Goal: Transaction & Acquisition: Download file/media

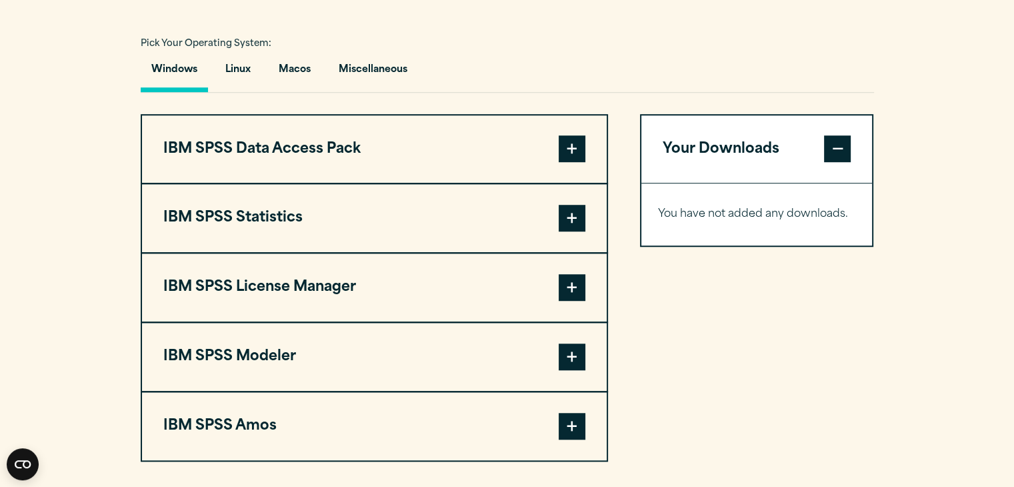
scroll to position [952, 0]
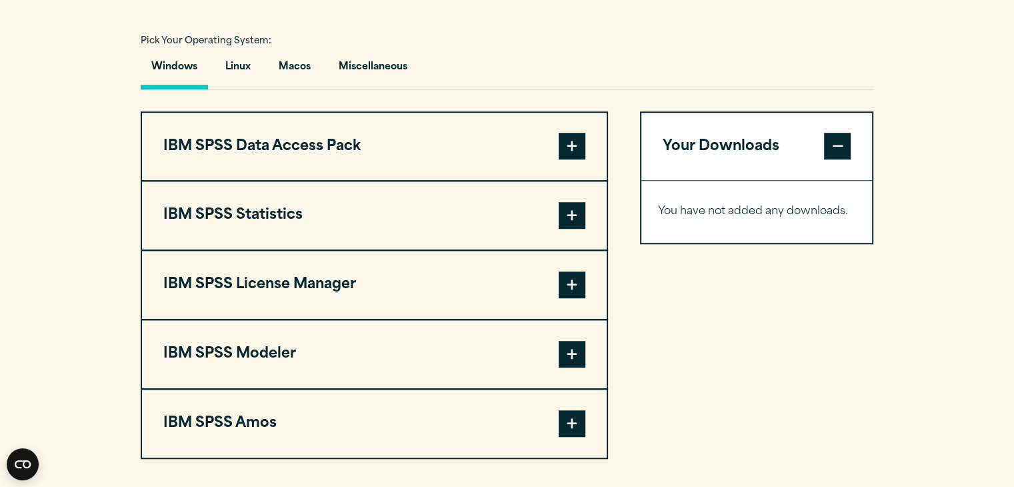
click at [679, 363] on div "Your Downloads You have not added any downloads. Download 0 Items" at bounding box center [757, 284] width 234 height 347
click at [421, 236] on button "IBM SPSS Statistics" at bounding box center [374, 215] width 465 height 68
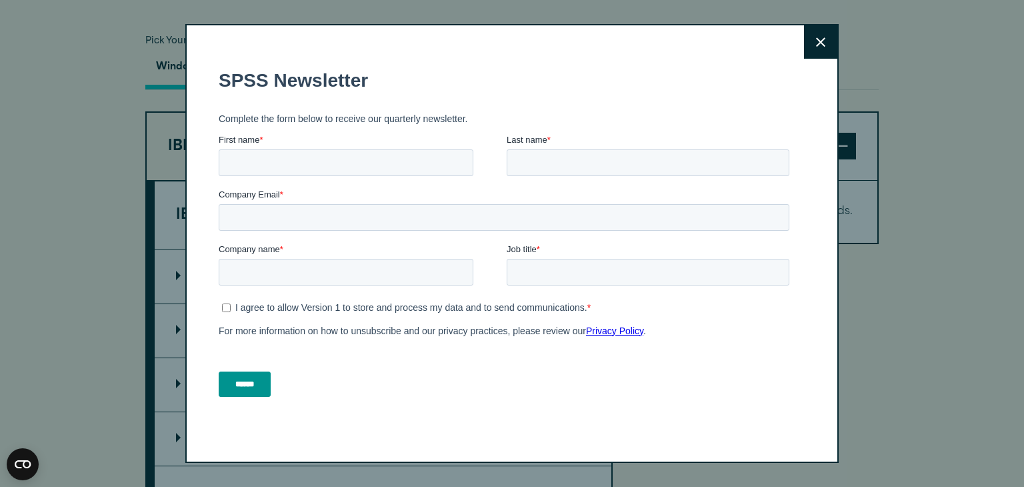
click at [813, 28] on button "Close" at bounding box center [820, 41] width 33 height 33
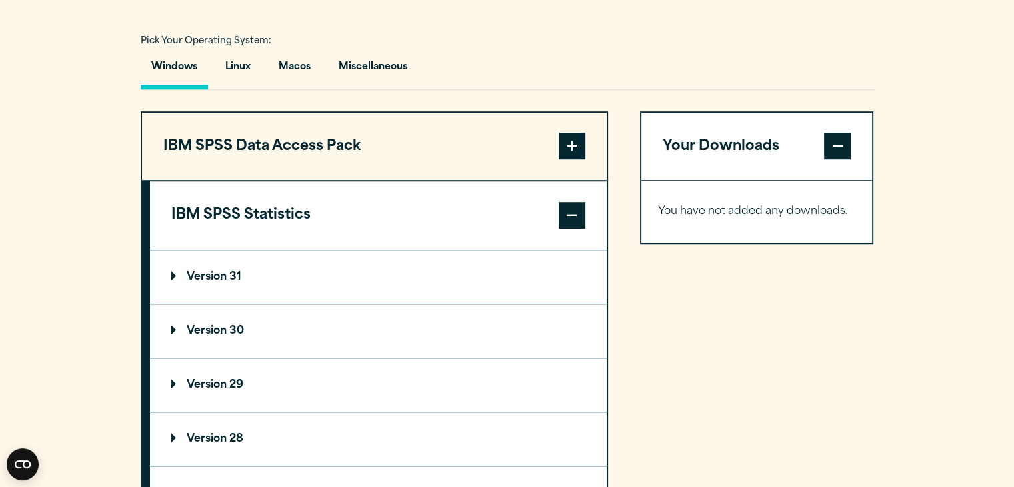
click at [237, 336] on p "Version 30" at bounding box center [207, 330] width 73 height 11
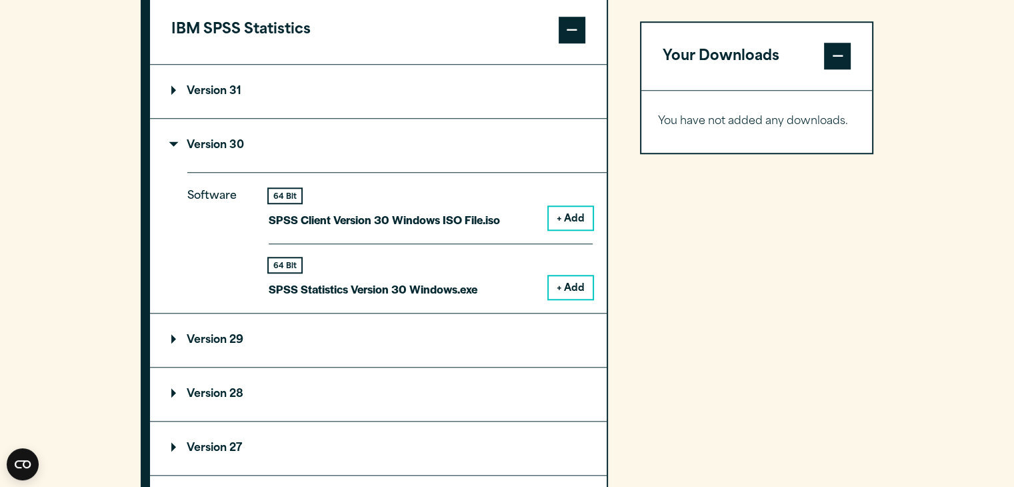
scroll to position [1146, 0]
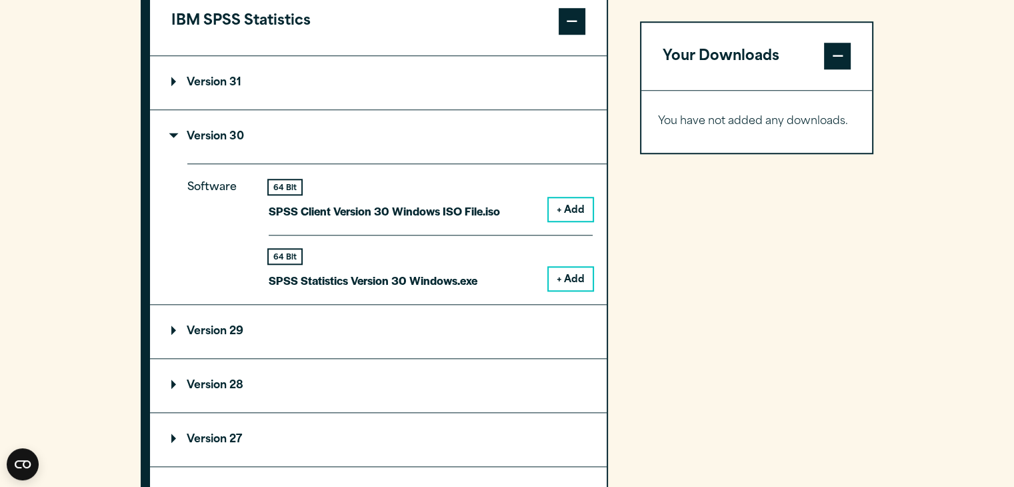
click at [566, 290] on button "+ Add" at bounding box center [571, 278] width 44 height 23
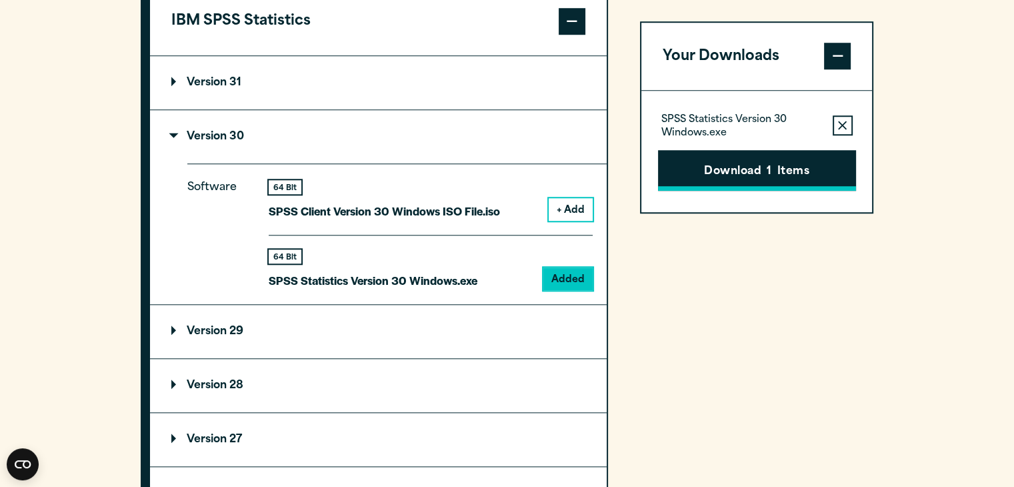
click at [743, 177] on button "Download 1 Items" at bounding box center [757, 170] width 198 height 41
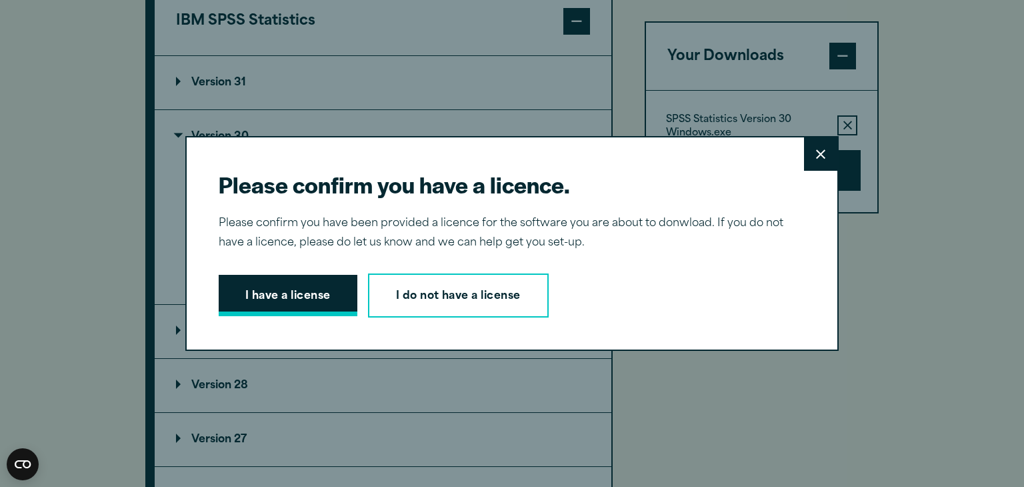
click at [295, 297] on button "I have a license" at bounding box center [288, 295] width 139 height 41
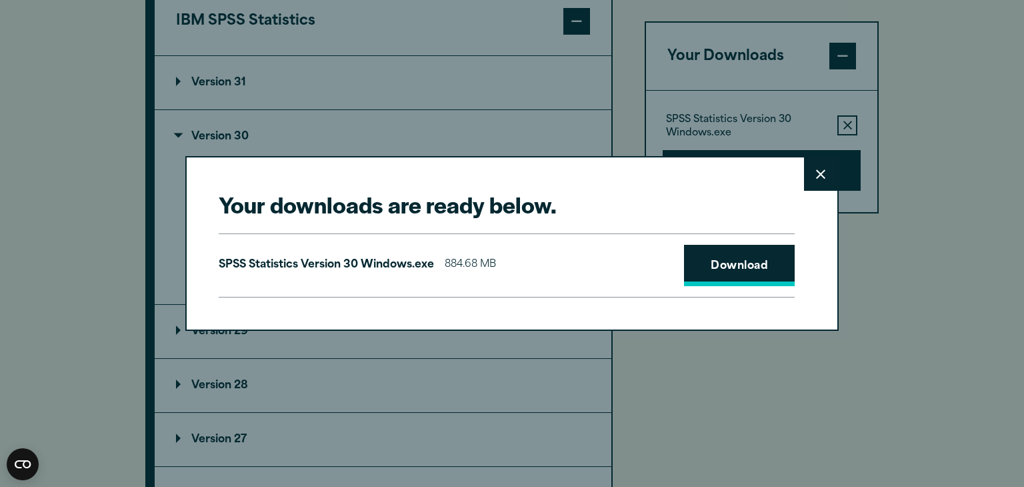
click at [709, 271] on link "Download" at bounding box center [739, 265] width 111 height 41
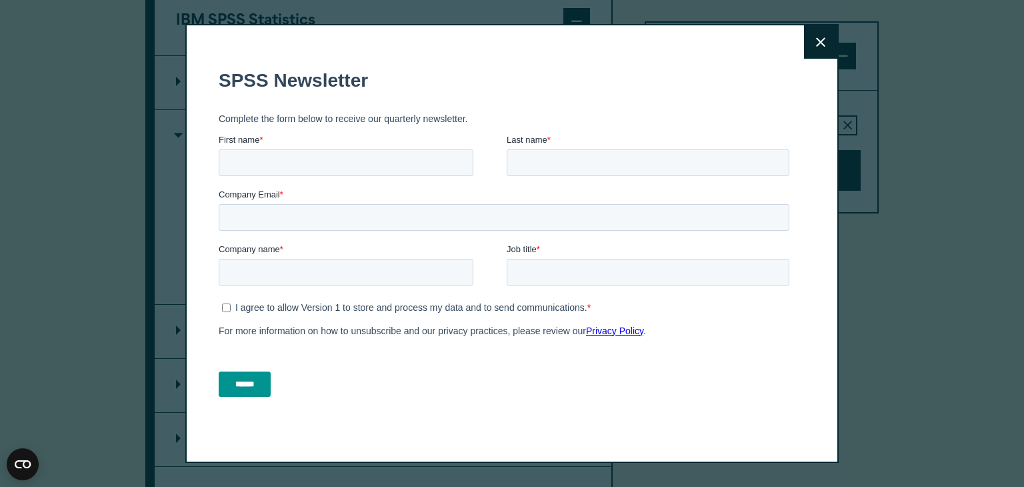
click at [819, 44] on icon at bounding box center [820, 41] width 9 height 9
